Goal: Transaction & Acquisition: Book appointment/travel/reservation

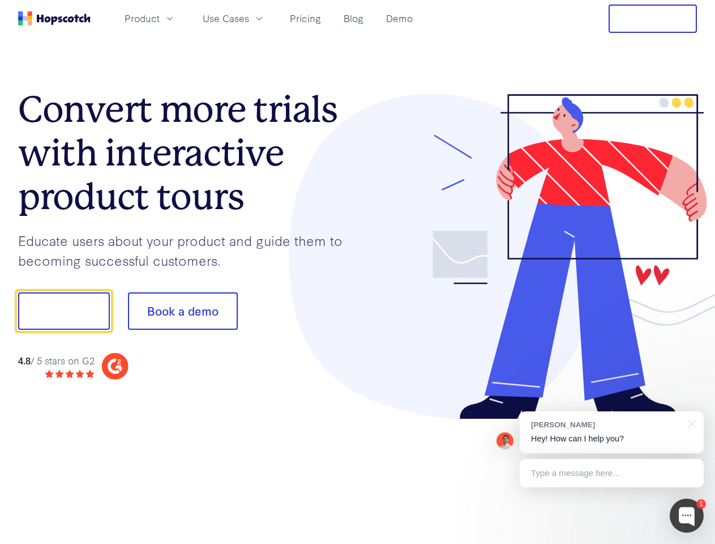
click at [358, 272] on div at bounding box center [528, 257] width 340 height 326
click at [160, 18] on span "Product" at bounding box center [142, 18] width 35 height 14
click at [249, 18] on span "Use Cases" at bounding box center [226, 18] width 46 height 14
click at [653, 19] on button "Free Trial" at bounding box center [653, 19] width 88 height 28
click at [63, 311] on button "Show me!" at bounding box center [64, 310] width 92 height 37
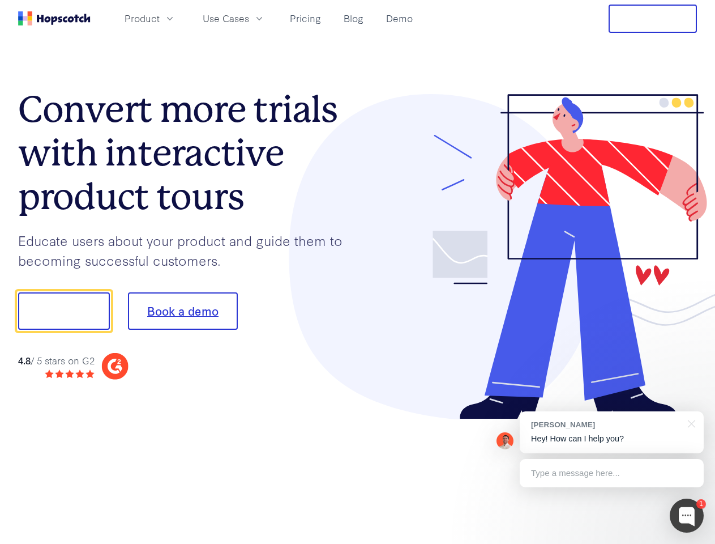
click at [182, 311] on button "Book a demo" at bounding box center [183, 310] width 110 height 37
click at [687, 515] on div at bounding box center [687, 515] width 34 height 34
click at [612, 432] on div "[PERSON_NAME] Hey! How can I help you?" at bounding box center [612, 432] width 184 height 42
click at [690, 543] on div "1 [PERSON_NAME] Hey! How can I help you? Type a message here... Free live chat …" at bounding box center [357, 544] width 715 height 0
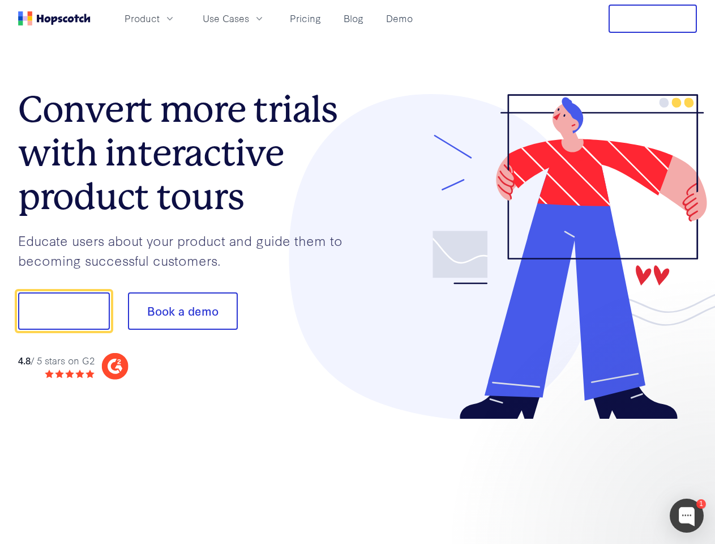
click at [612, 473] on div at bounding box center [597, 310] width 212 height 378
